Goal: Task Accomplishment & Management: Use online tool/utility

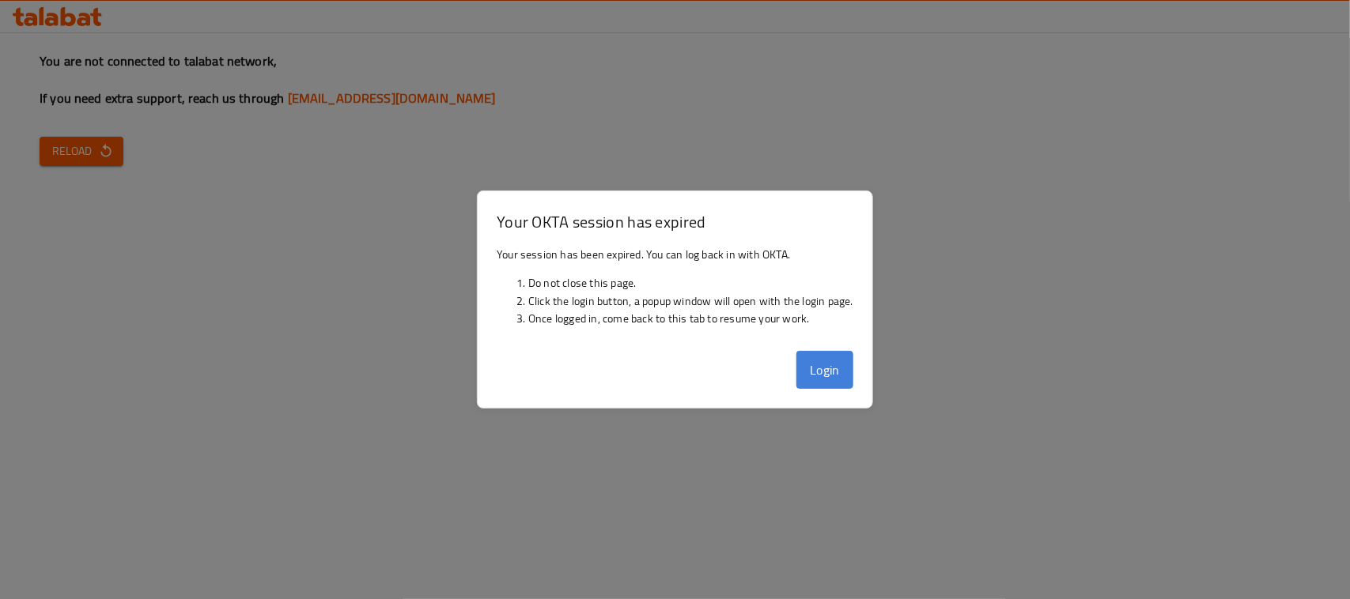
click at [832, 356] on button "Login" at bounding box center [824, 370] width 57 height 38
